Goal: Entertainment & Leisure: Consume media (video, audio)

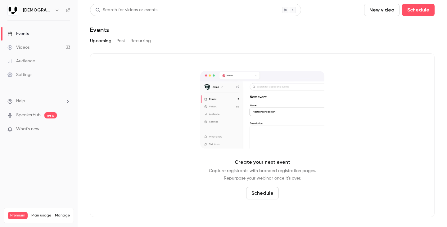
click at [44, 48] on link "Videos 33" at bounding box center [39, 48] width 78 height 14
